Goal: Information Seeking & Learning: Learn about a topic

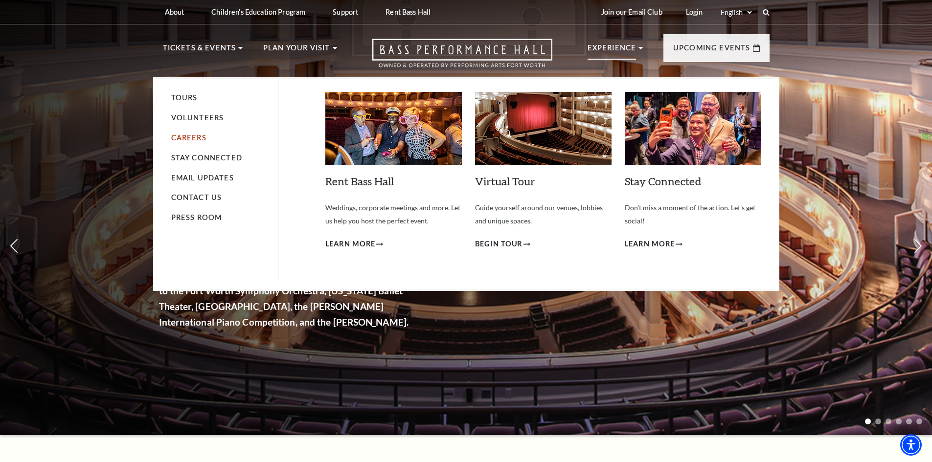
click at [196, 137] on link "Careers" at bounding box center [188, 138] width 35 height 8
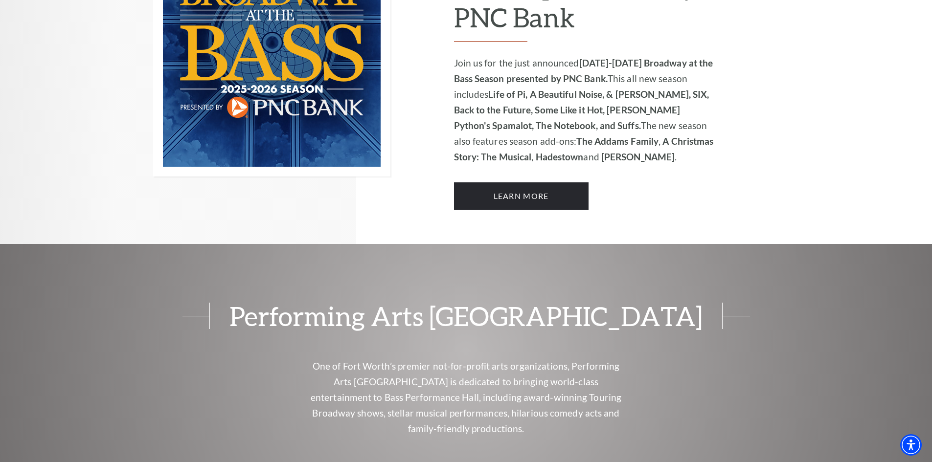
scroll to position [929, 0]
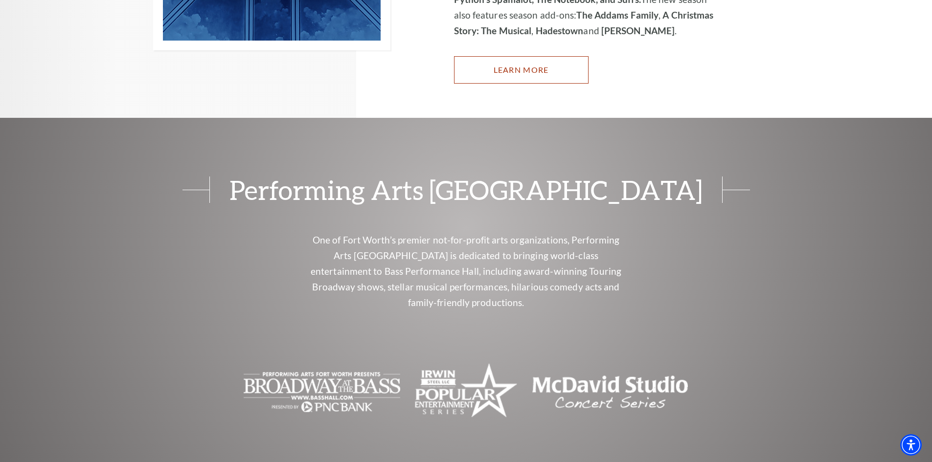
click at [515, 56] on link "Learn More" at bounding box center [521, 69] width 135 height 27
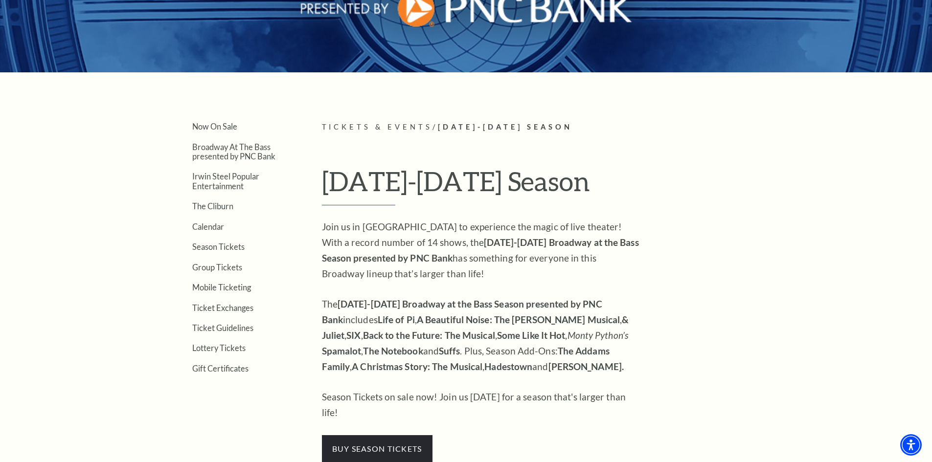
scroll to position [196, 0]
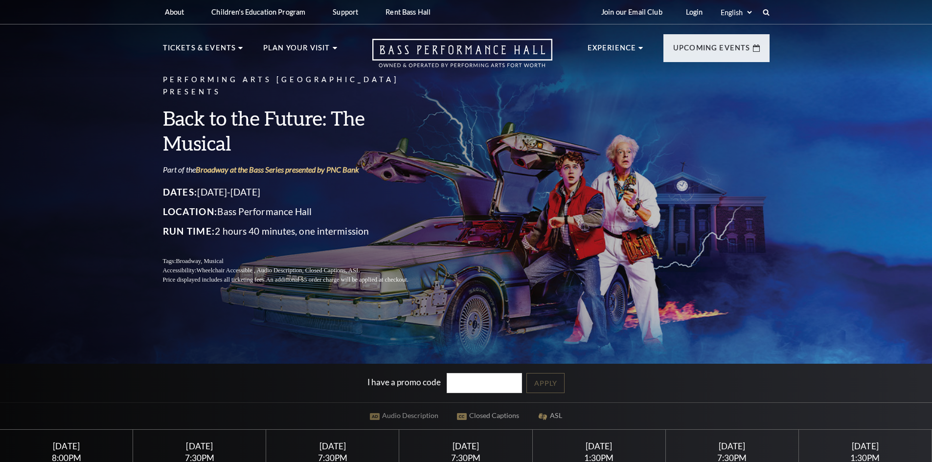
click at [180, 133] on h3 "Back to the Future: The Musical" at bounding box center [297, 131] width 269 height 50
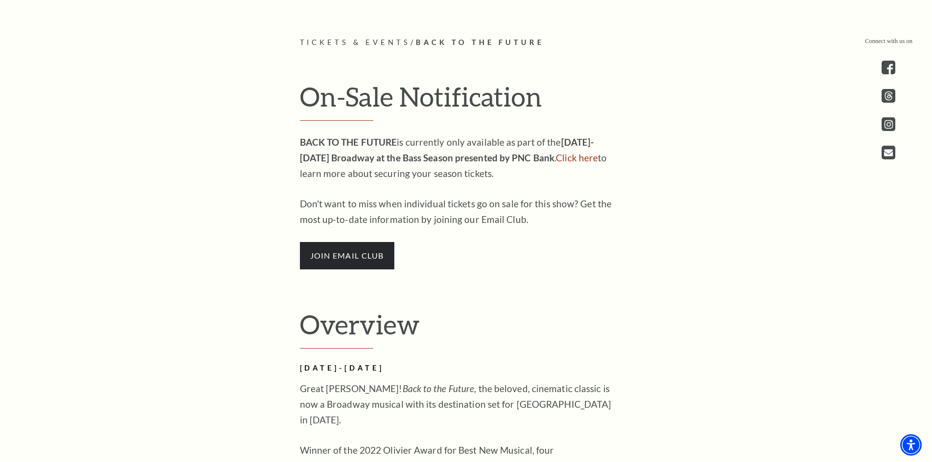
scroll to position [600, 0]
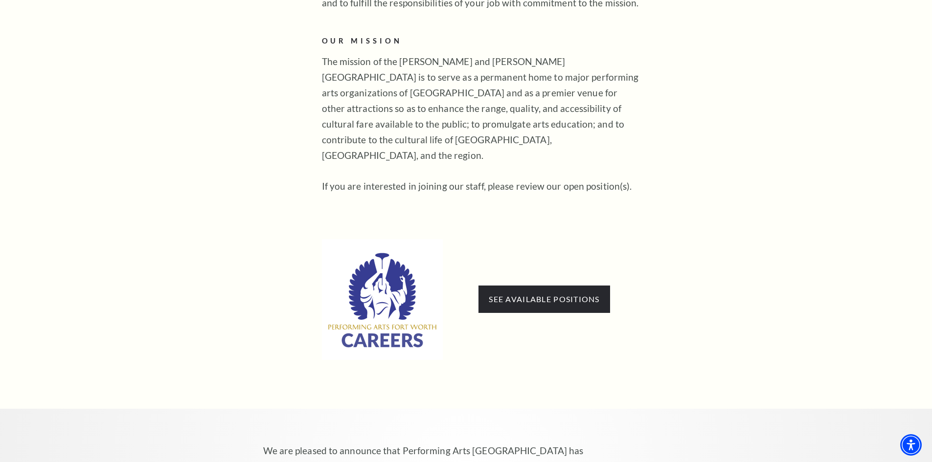
scroll to position [685, 0]
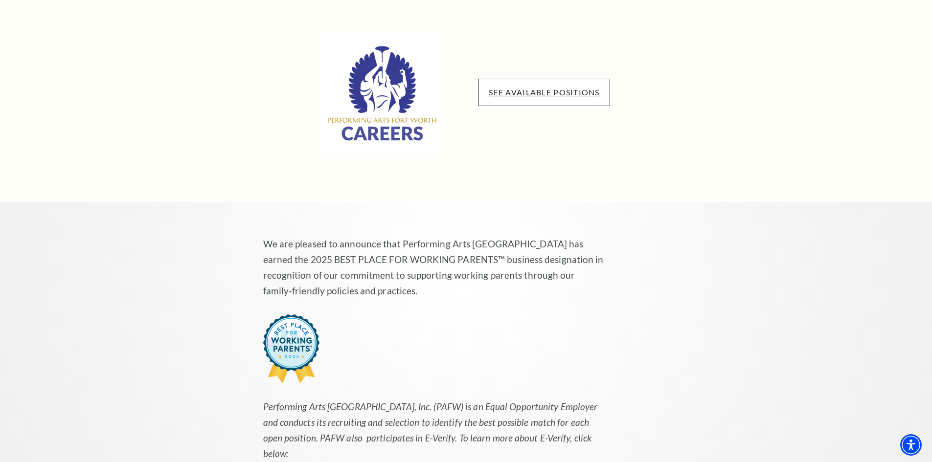
click at [551, 88] on link "See available positions" at bounding box center [544, 92] width 111 height 9
